Goal: Information Seeking & Learning: Find specific fact

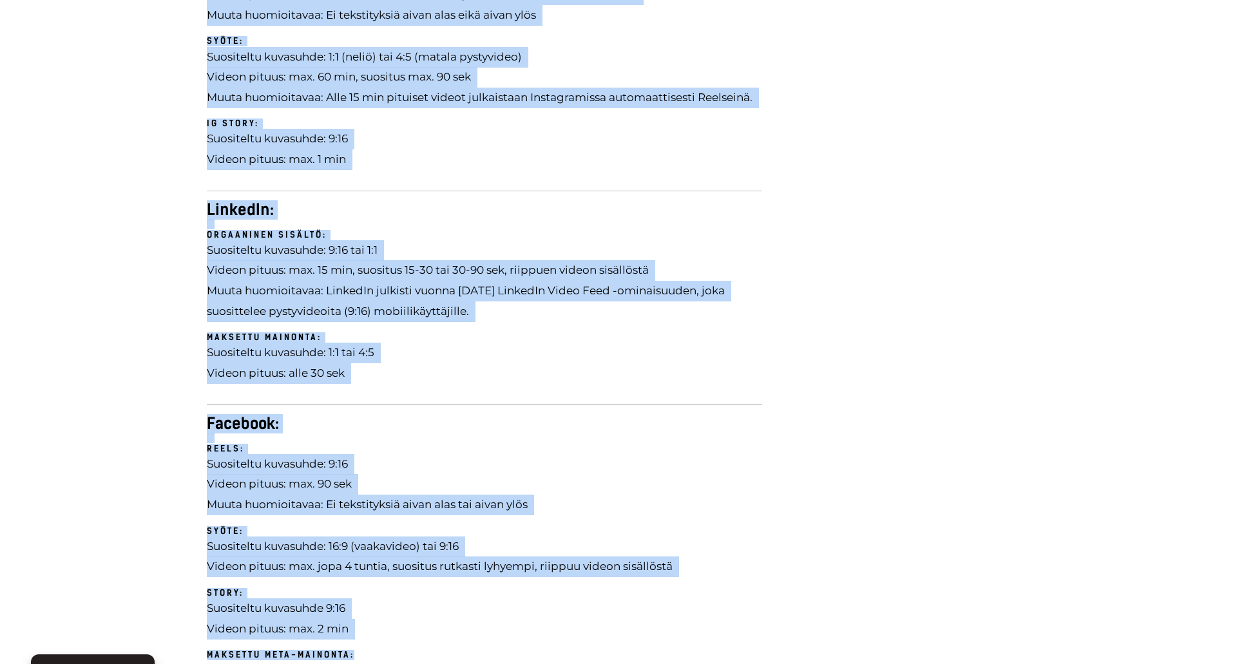
scroll to position [1457, 0]
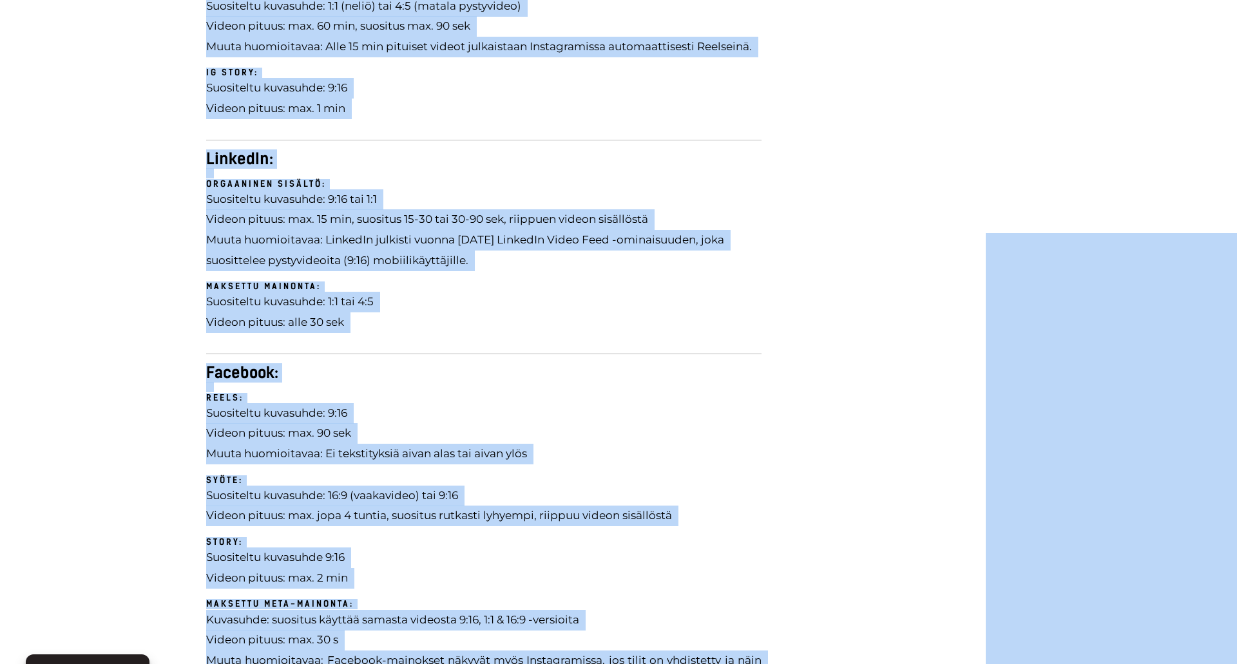
drag, startPoint x: 191, startPoint y: 328, endPoint x: 492, endPoint y: 553, distance: 375.1
click at [512, 584] on body "Hallinnoi evästeitä Sivuston parhaan käyttökokemuksen tarjoamiseksi käytämme te…" at bounding box center [618, 339] width 1237 height 3592
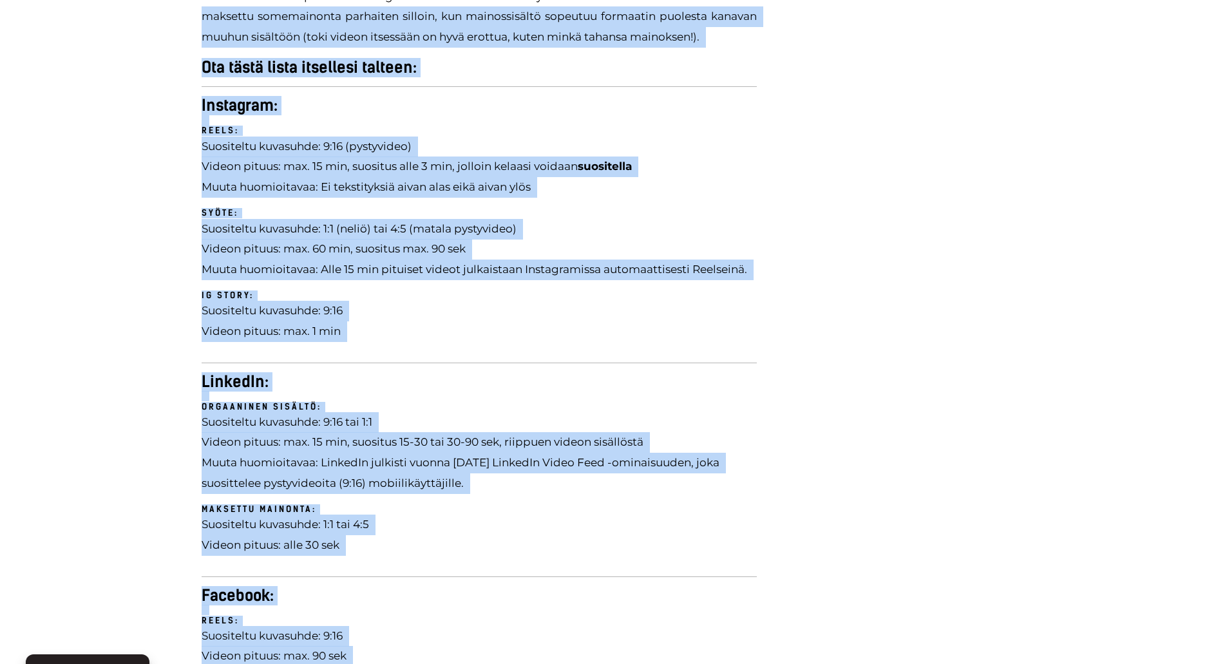
scroll to position [1224, 0]
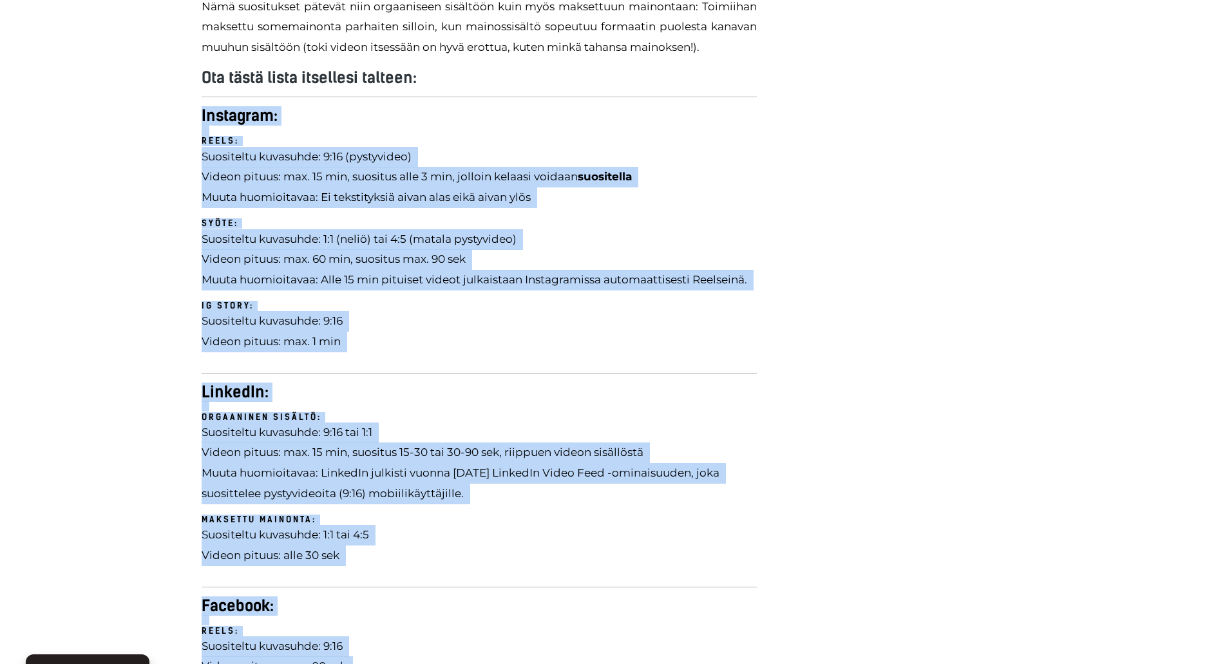
drag, startPoint x: 542, startPoint y: 459, endPoint x: 196, endPoint y: 90, distance: 505.5
click at [196, 90] on div "Artikkeli päivitetty 16.1.2025 Somevideo on mainio ja tehokas formaatti moneen …" at bounding box center [479, 455] width 568 height 2017
copy div "Instagram: Reels: Suositeltu kuvasuhde: 9:16 (pystyvideo) Videon pituus: max. 1…"
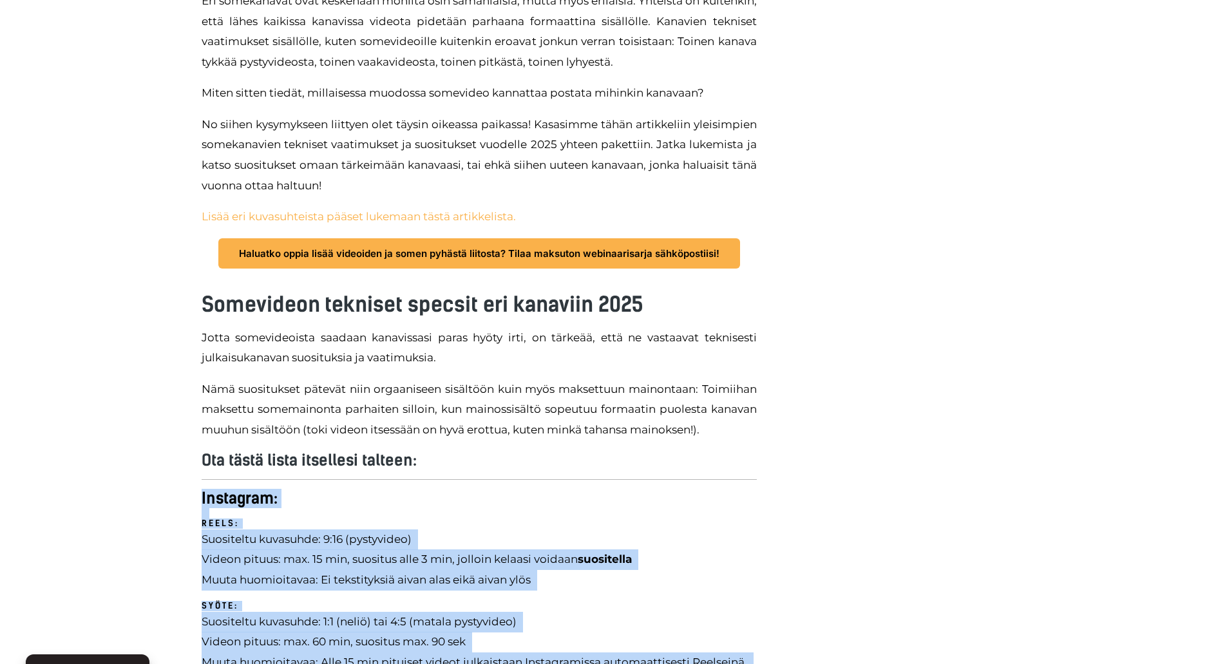
scroll to position [966, 0]
